Goal: Information Seeking & Learning: Learn about a topic

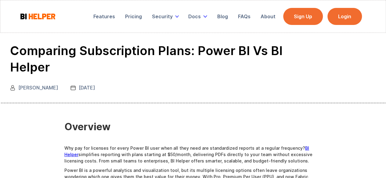
click at [308, 19] on link "Sign Up" at bounding box center [303, 16] width 40 height 17
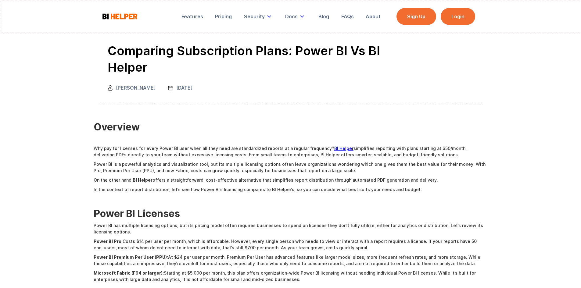
click at [385, 13] on link "Login" at bounding box center [458, 16] width 34 height 17
click at [385, 18] on link "Sign Up" at bounding box center [416, 16] width 40 height 17
click at [385, 13] on link "Sign Up" at bounding box center [416, 16] width 40 height 17
click at [385, 15] on link "Login" at bounding box center [458, 16] width 34 height 17
click at [385, 16] on link "Login" at bounding box center [458, 16] width 34 height 17
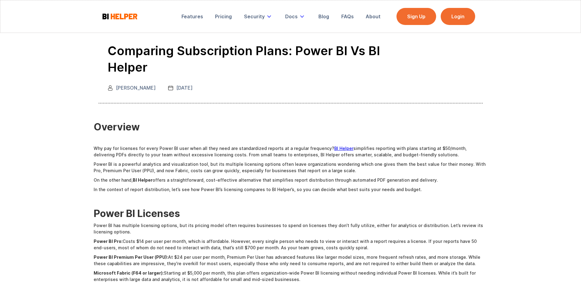
click at [385, 17] on link "Sign Up" at bounding box center [416, 16] width 40 height 17
drag, startPoint x: 28, startPoint y: 12, endPoint x: 27, endPoint y: 9, distance: 3.1
click at [28, 12] on div "Features Pricing Security Secure Email Delivery Docs Product Guide Privacy [PER…" at bounding box center [290, 16] width 581 height 33
drag, startPoint x: 324, startPoint y: 150, endPoint x: 345, endPoint y: 145, distance: 22.2
click at [345, 145] on p "Why pay for licenses for every Power BI user when all they need are standardize…" at bounding box center [291, 151] width 394 height 13
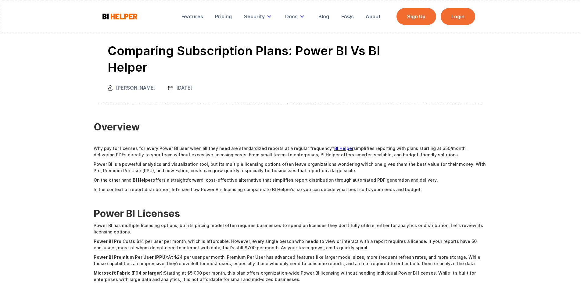
click at [385, 178] on p "In the context of report distribution, let’s see how Power BI’s licensing compa…" at bounding box center [291, 189] width 394 height 6
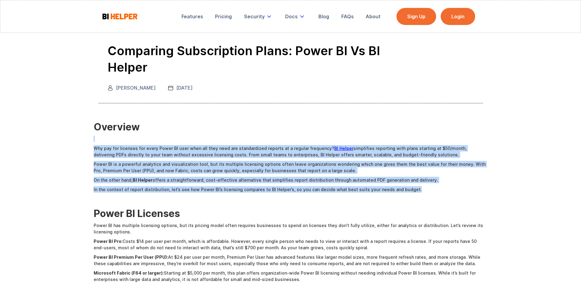
drag, startPoint x: 405, startPoint y: 190, endPoint x: 93, endPoint y: 140, distance: 316.5
